Goal: Contribute content: Contribute content

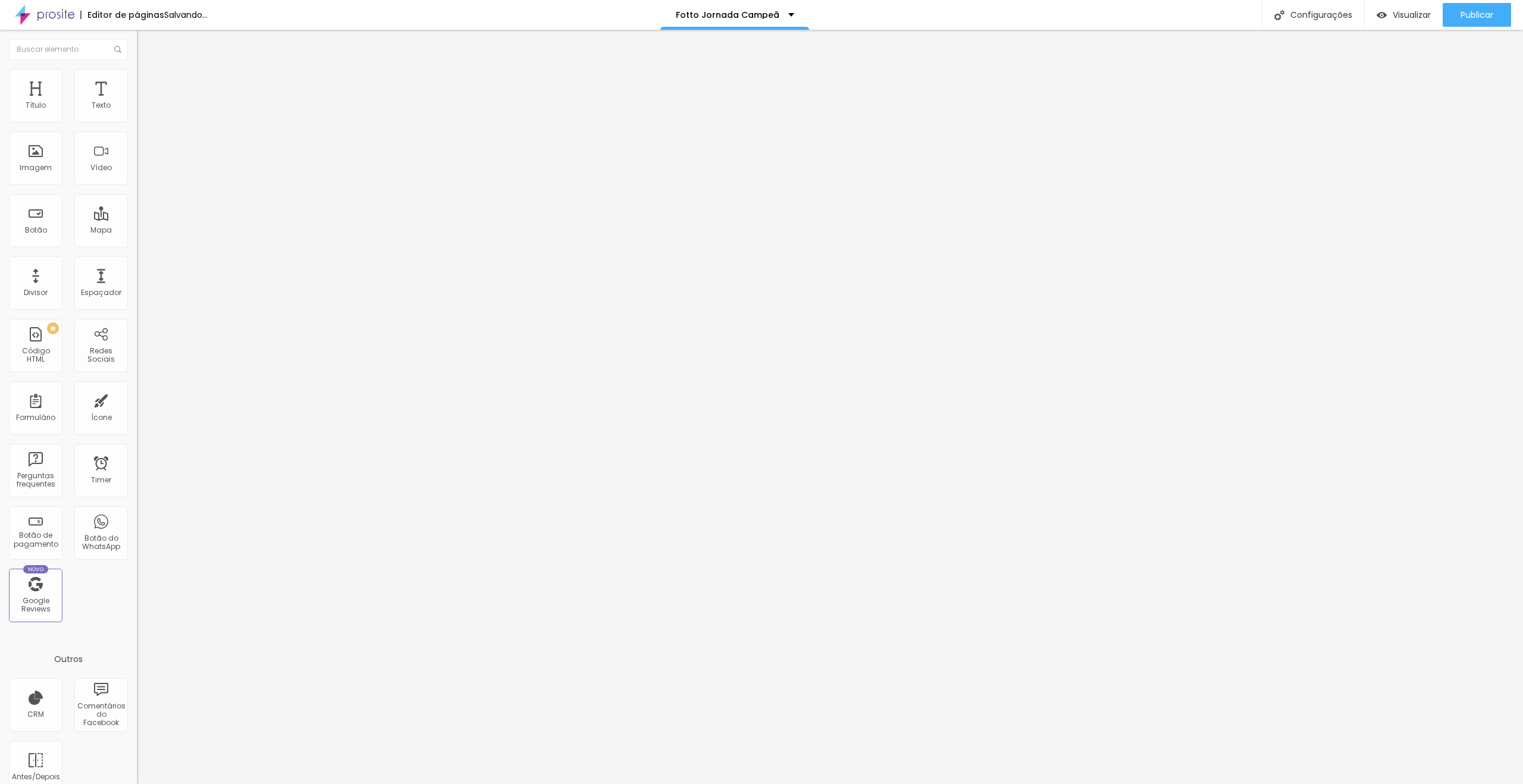
click at [137, 101] on div "Trocar imagem" at bounding box center [205, 97] width 137 height 8
click at [137, 102] on span "Trocar imagem" at bounding box center [169, 97] width 65 height 10
click at [137, 81] on img at bounding box center [142, 86] width 10 height 10
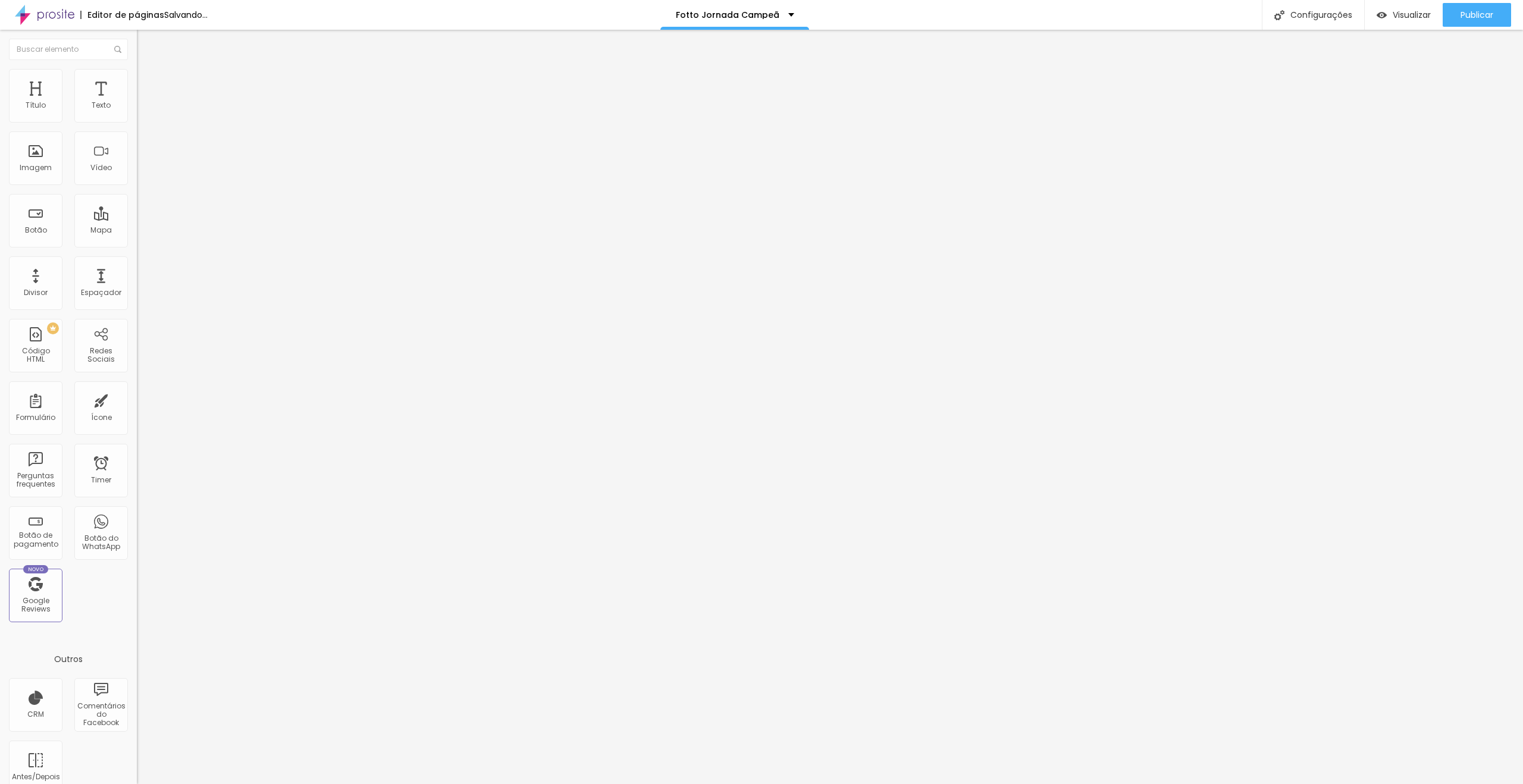
click at [137, 72] on li "Estilo" at bounding box center [205, 75] width 137 height 12
click at [137, 122] on div at bounding box center [205, 118] width 137 height 10
type input "10"
type input "15"
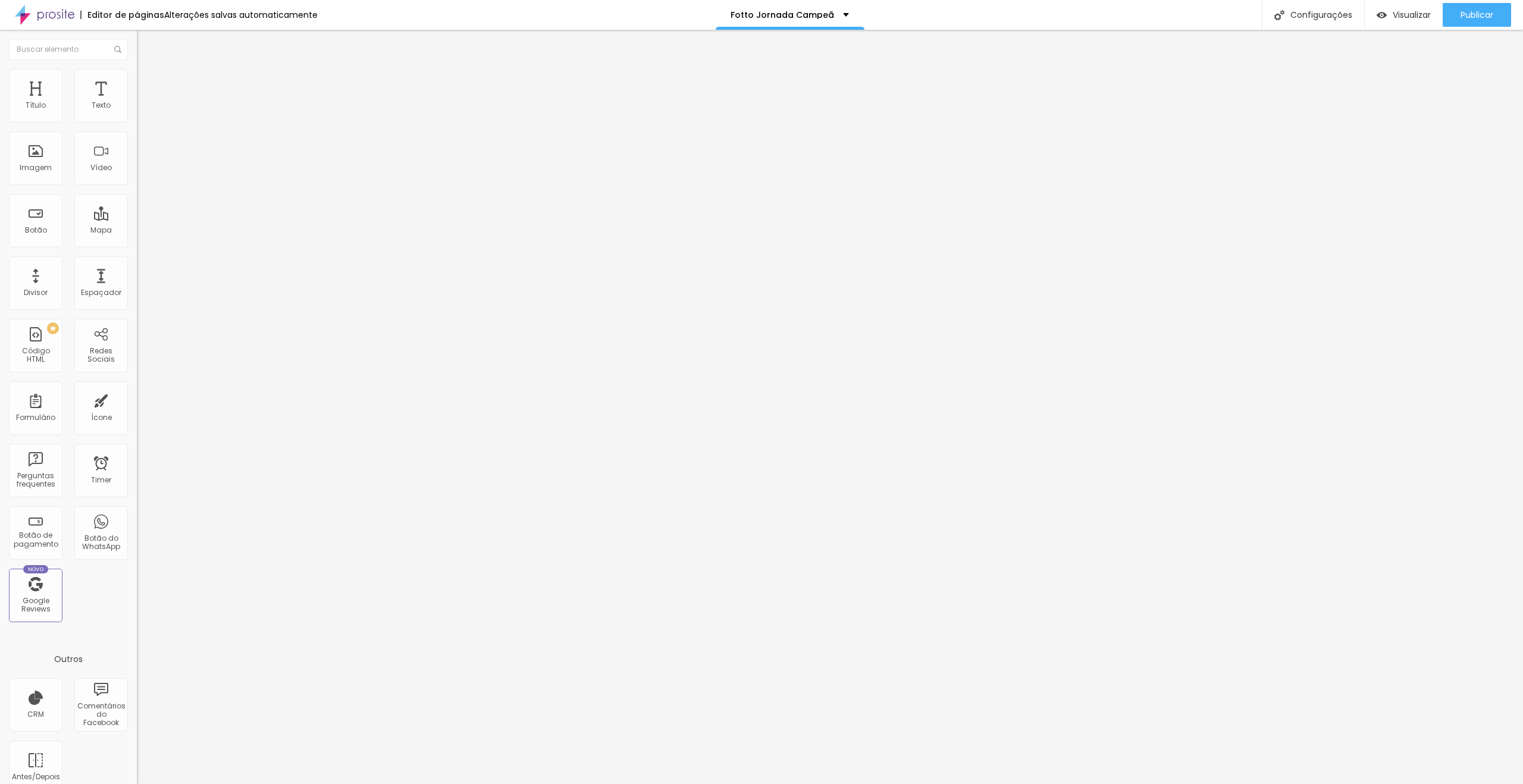
type input "15"
type input "20"
drag, startPoint x: 47, startPoint y: 126, endPoint x: 24, endPoint y: 133, distance: 24.0
type input "20"
click at [137, 122] on input "range" at bounding box center [175, 118] width 76 height 10
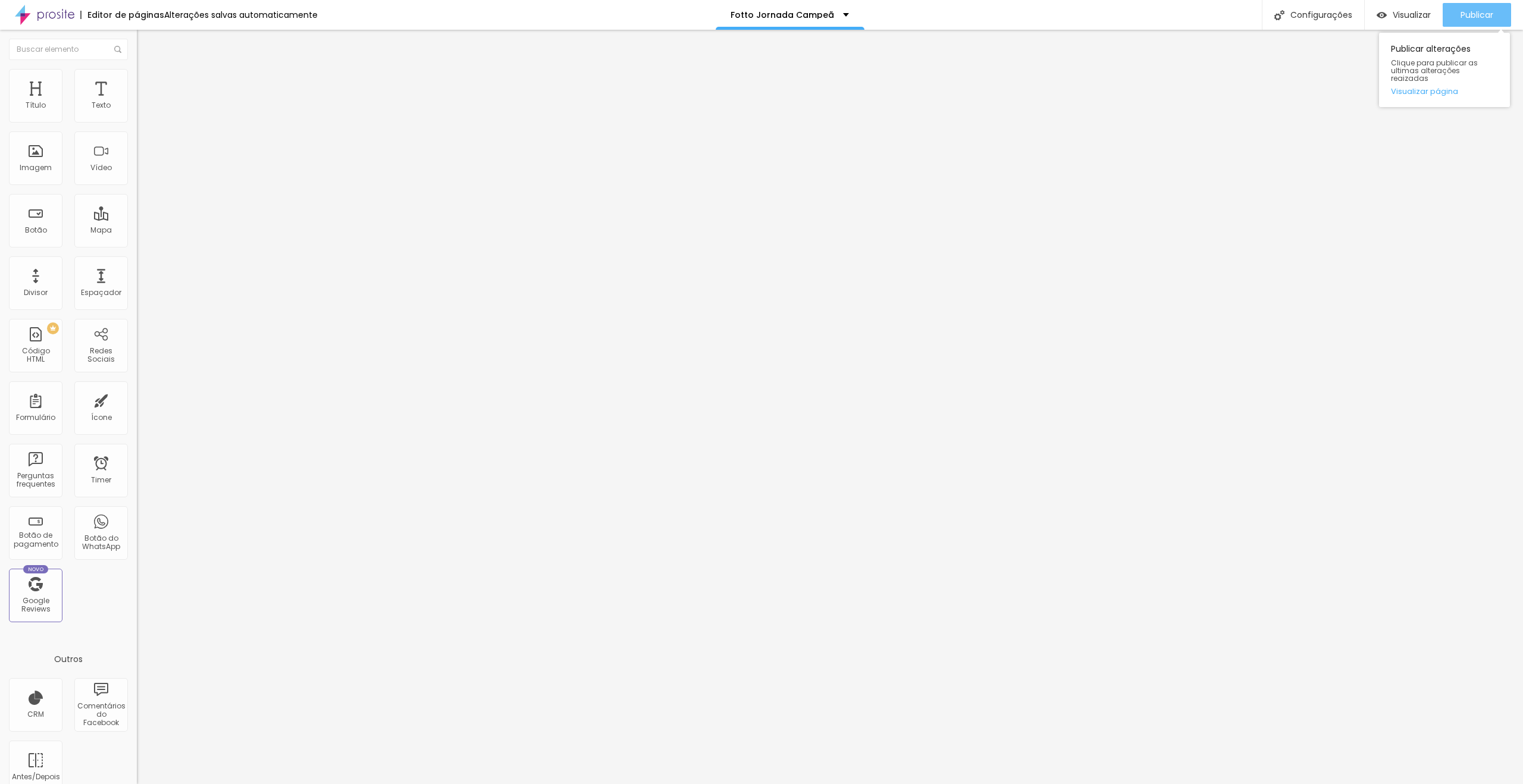
click at [1474, 21] on div "Publicar" at bounding box center [1476, 15] width 33 height 24
click at [137, 102] on span "Trocar imagem" at bounding box center [169, 97] width 65 height 10
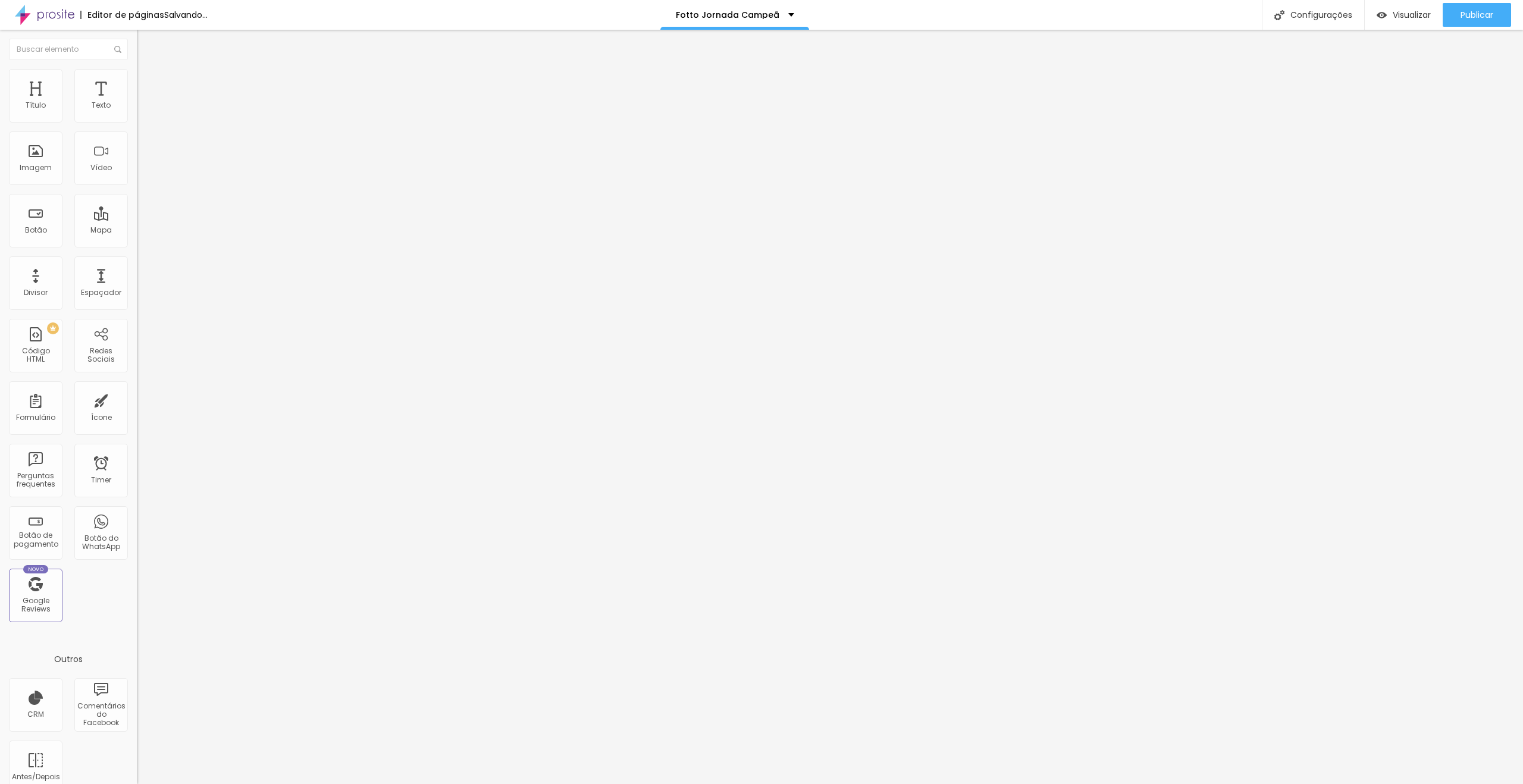
click at [147, 84] on span "Avançado" at bounding box center [167, 89] width 39 height 10
click at [147, 82] on span "Estilo" at bounding box center [156, 76] width 19 height 10
type input "40"
type input "30"
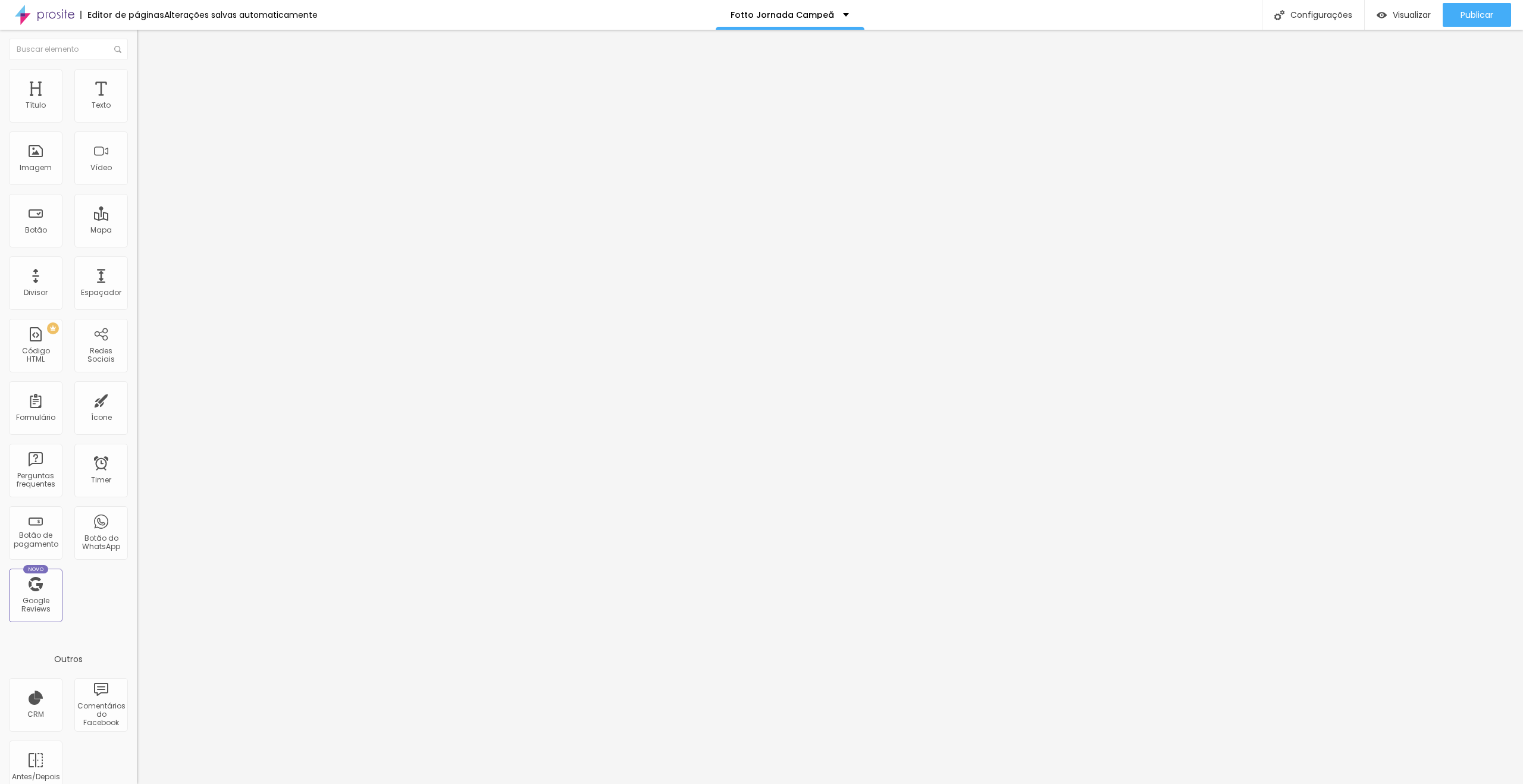
type input "30"
type input "25"
type input "20"
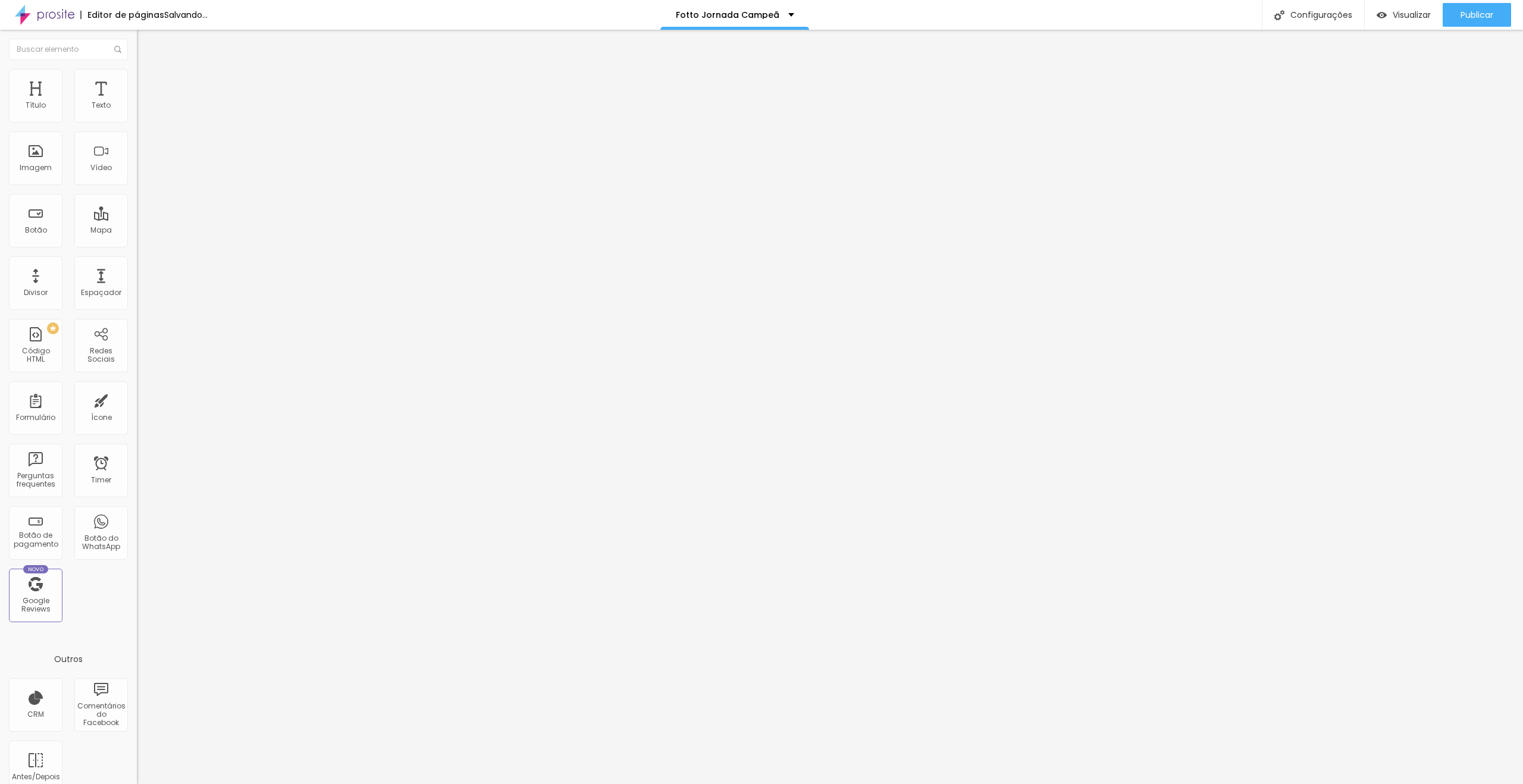
type input "25"
type input "30"
drag, startPoint x: 62, startPoint y: 126, endPoint x: 35, endPoint y: 129, distance: 27.2
type input "30"
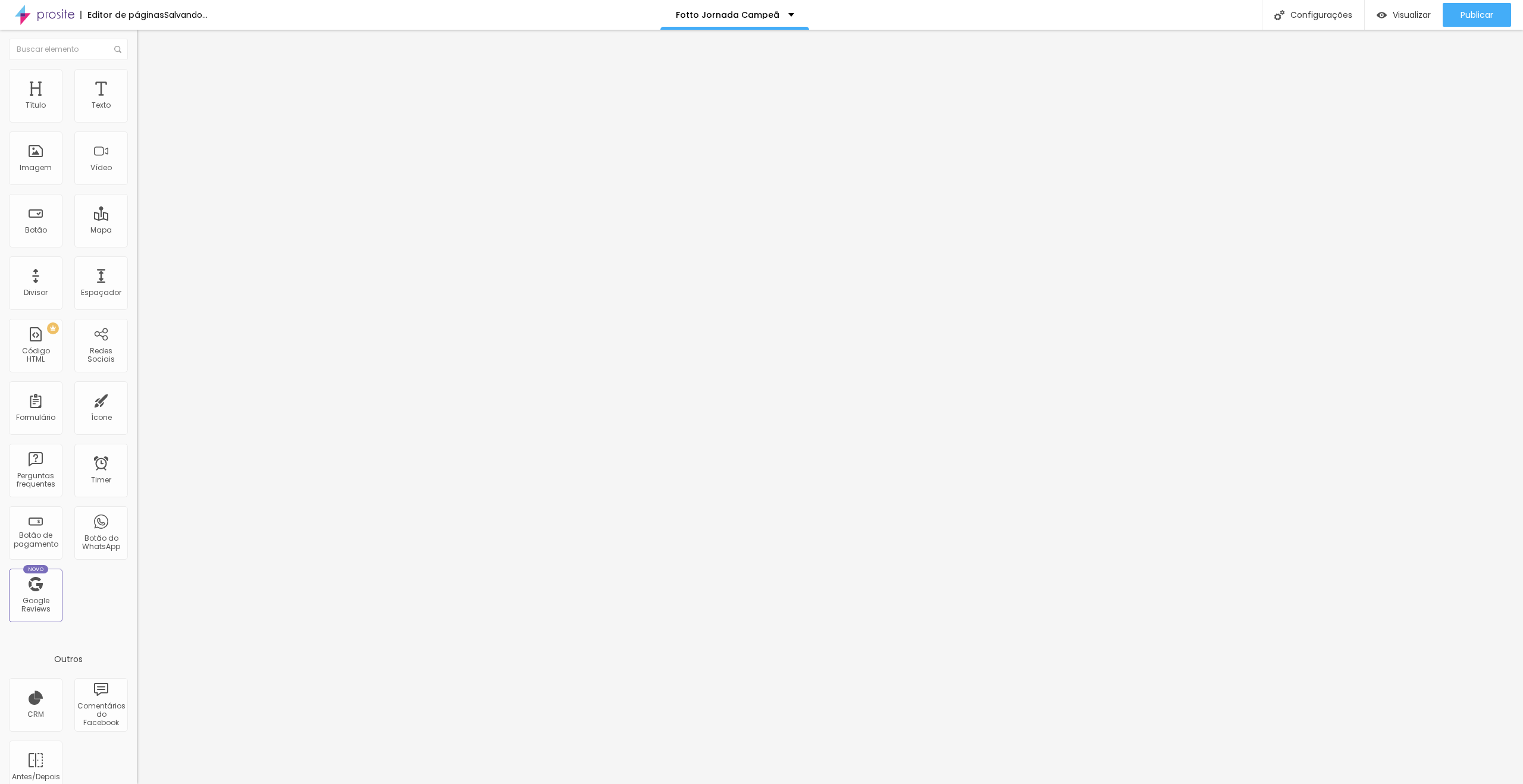
click at [137, 122] on input "range" at bounding box center [175, 118] width 76 height 10
click at [1483, 6] on div "Publicar" at bounding box center [1476, 15] width 33 height 24
click at [147, 82] on span "Estilo" at bounding box center [156, 76] width 19 height 10
click at [137, 74] on img at bounding box center [142, 74] width 10 height 10
click at [137, 102] on span "Trocar imagem" at bounding box center [169, 97] width 65 height 10
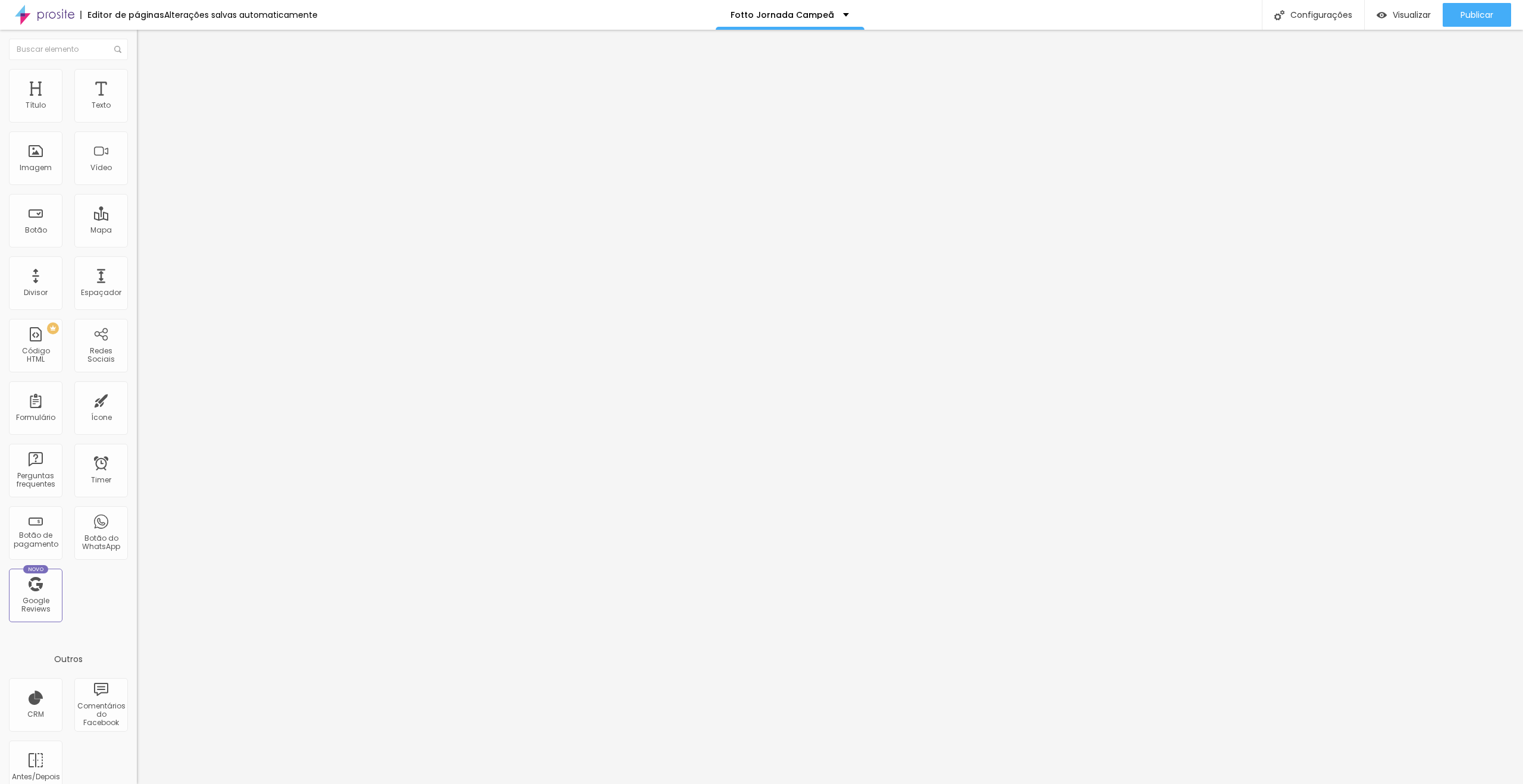
drag, startPoint x: 247, startPoint y: 190, endPoint x: 783, endPoint y: 406, distance: 577.9
click at [137, 79] on li "Estilo" at bounding box center [205, 75] width 137 height 12
drag, startPoint x: 90, startPoint y: 120, endPoint x: 81, endPoint y: 120, distance: 9.0
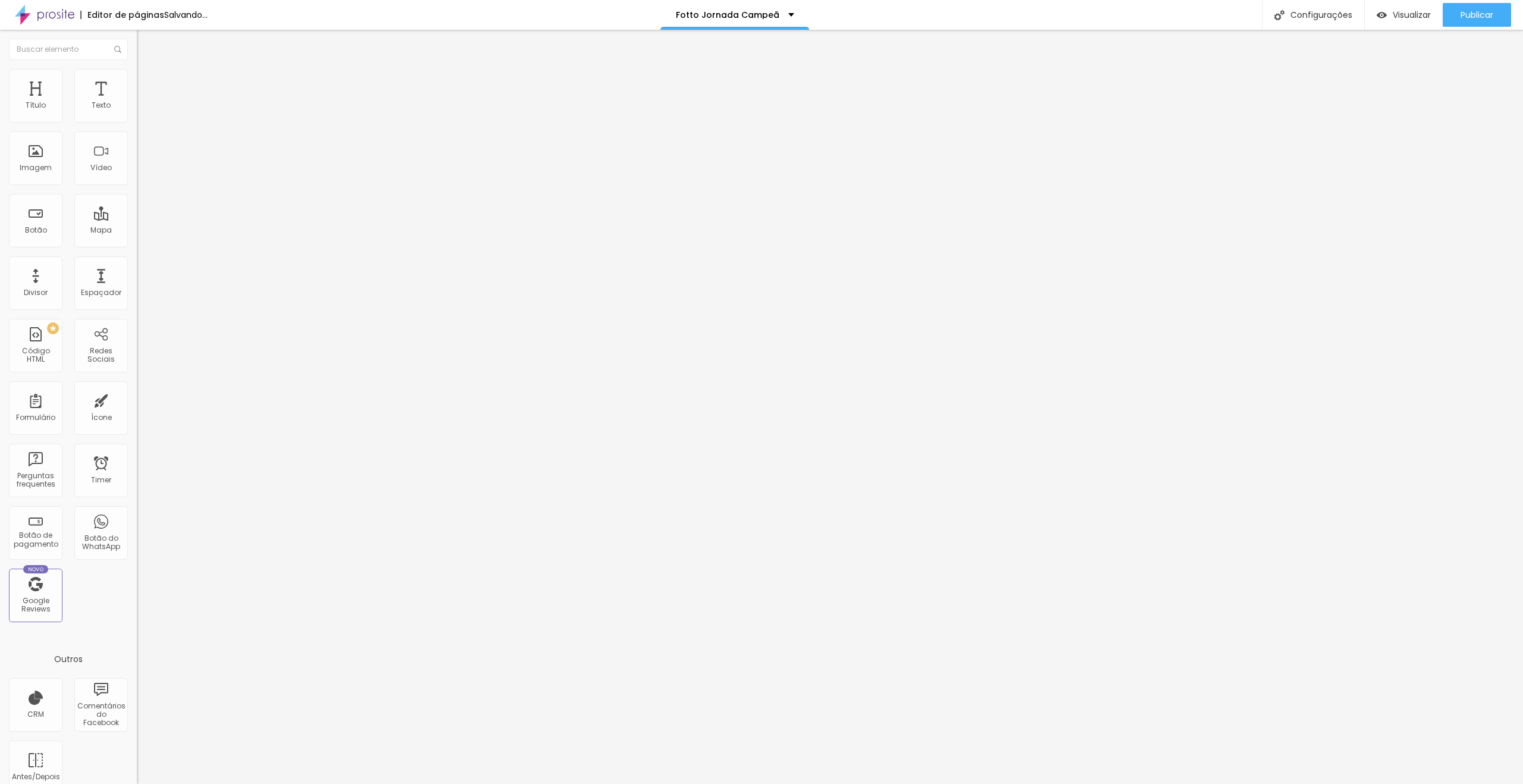
click at [137, 113] on input "40" at bounding box center [163, 106] width 52 height 13
type input "20"
click at [137, 83] on ul "Conteúdo Estilo Avançado" at bounding box center [205, 75] width 137 height 35
click at [137, 101] on div "Trocar imagem" at bounding box center [205, 97] width 137 height 8
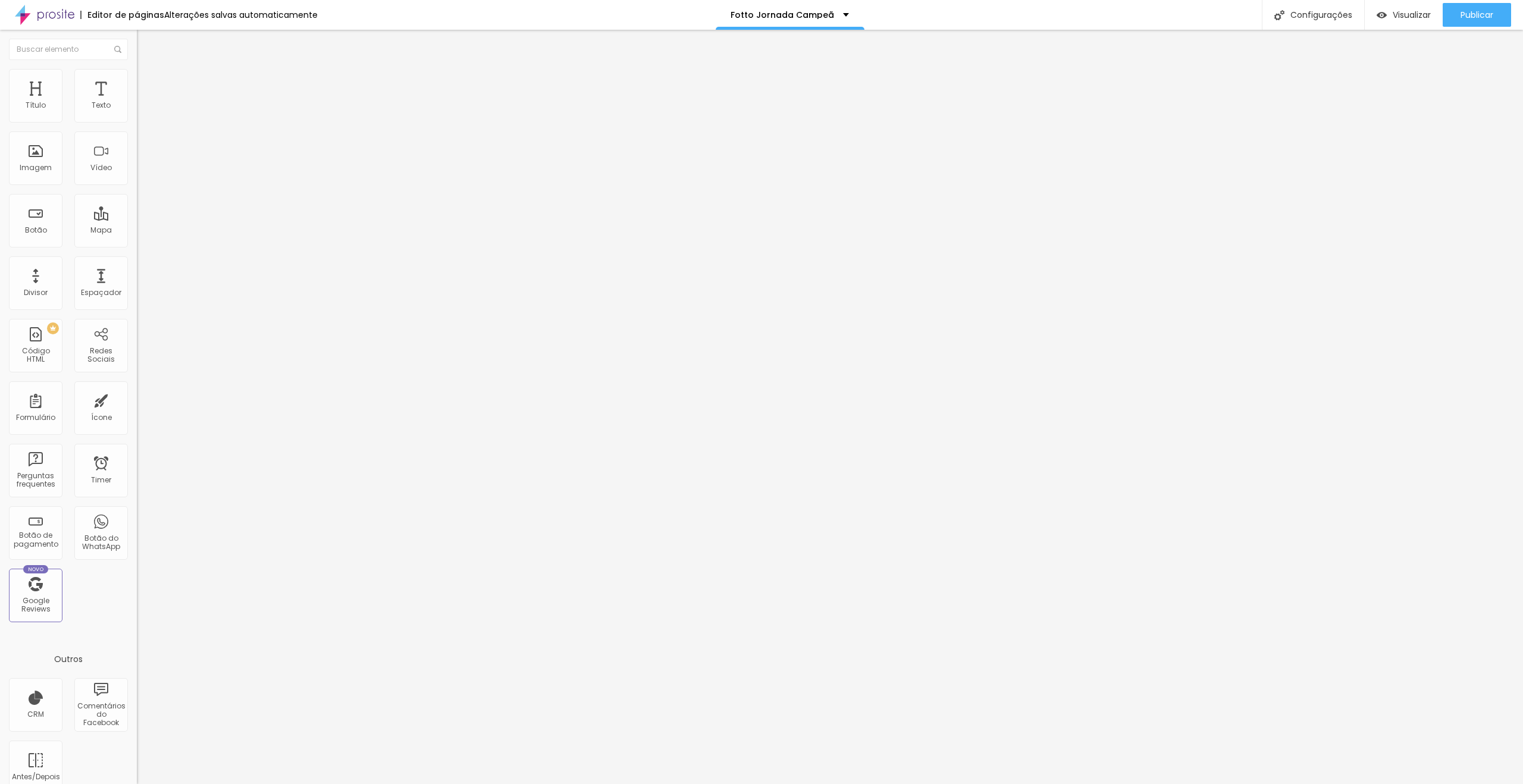
click at [137, 102] on span "Trocar imagem" at bounding box center [169, 97] width 65 height 10
click at [147, 82] on span "Estilo" at bounding box center [156, 76] width 19 height 10
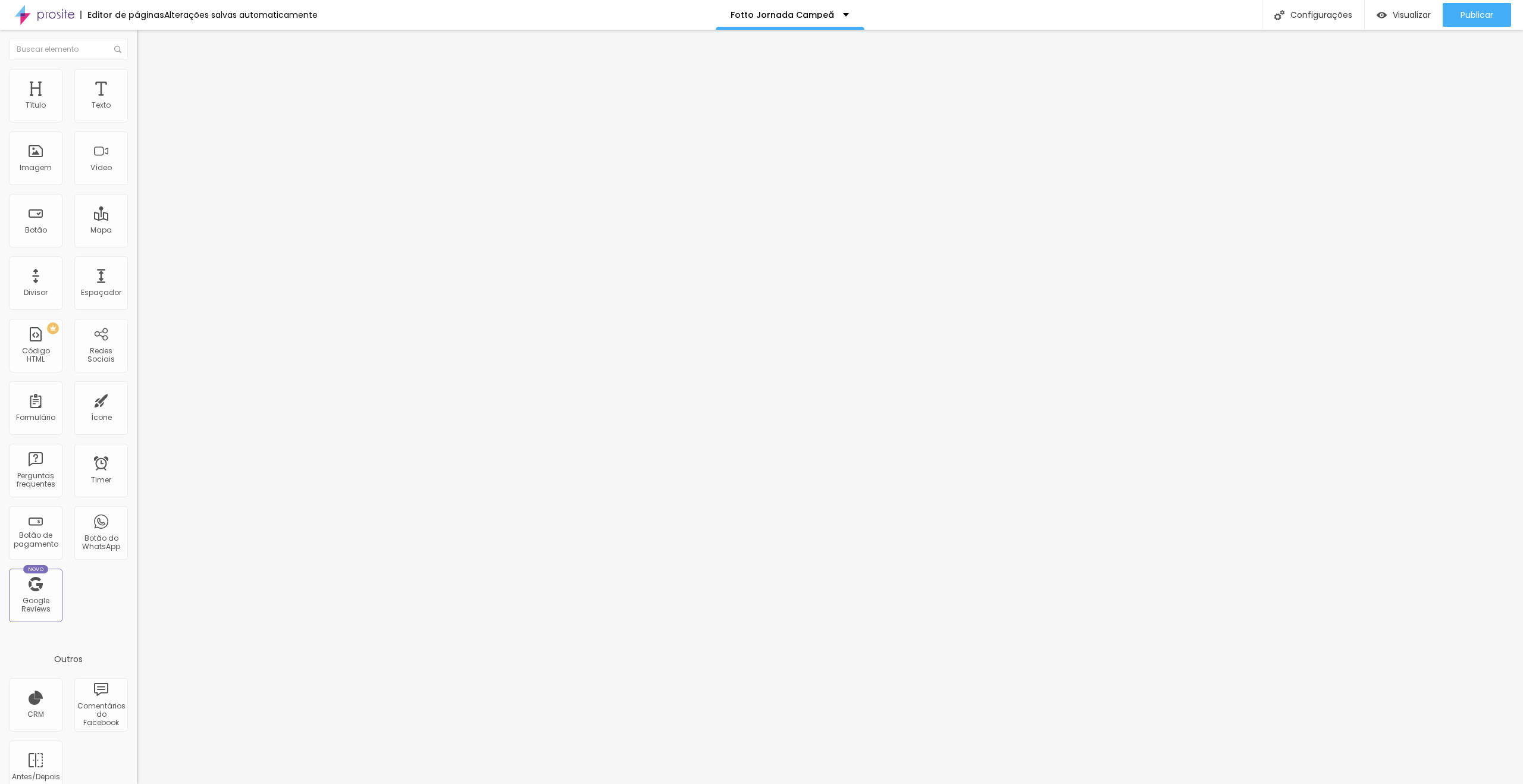
click at [137, 113] on input "40" at bounding box center [163, 106] width 52 height 13
type input "30"
click at [137, 79] on li "Estilo" at bounding box center [205, 75] width 137 height 12
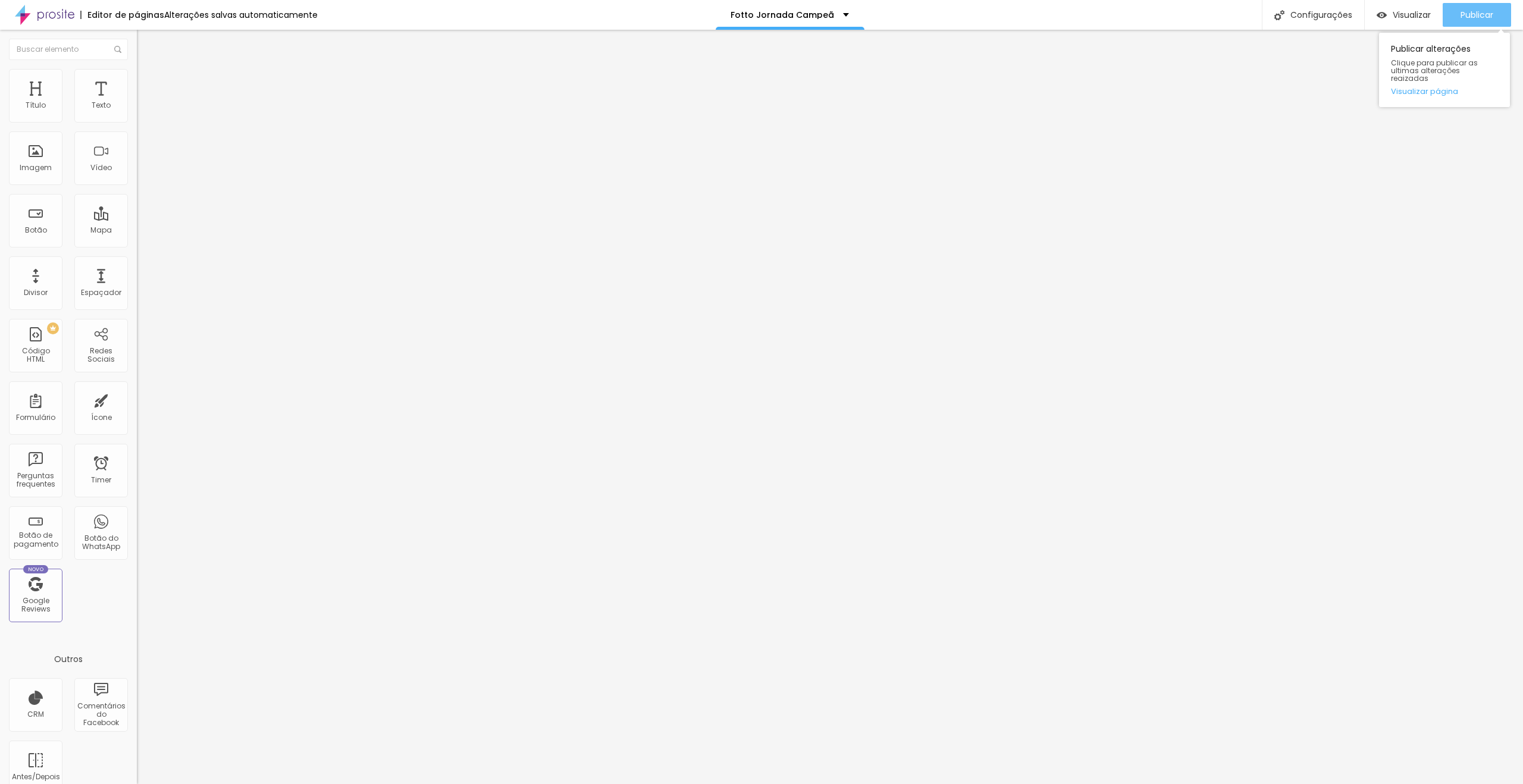
click at [1478, 14] on span "Publicar" at bounding box center [1476, 15] width 33 height 10
